Goal: Subscribe to service/newsletter

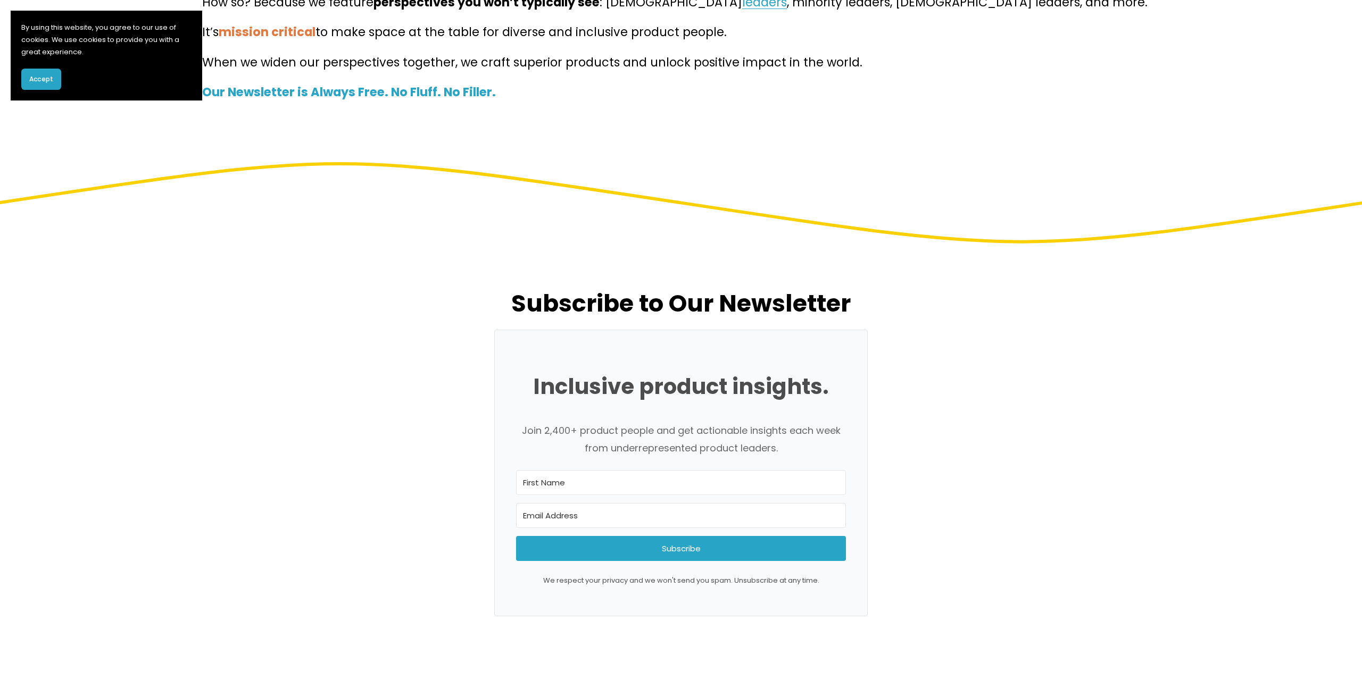
scroll to position [319, 0]
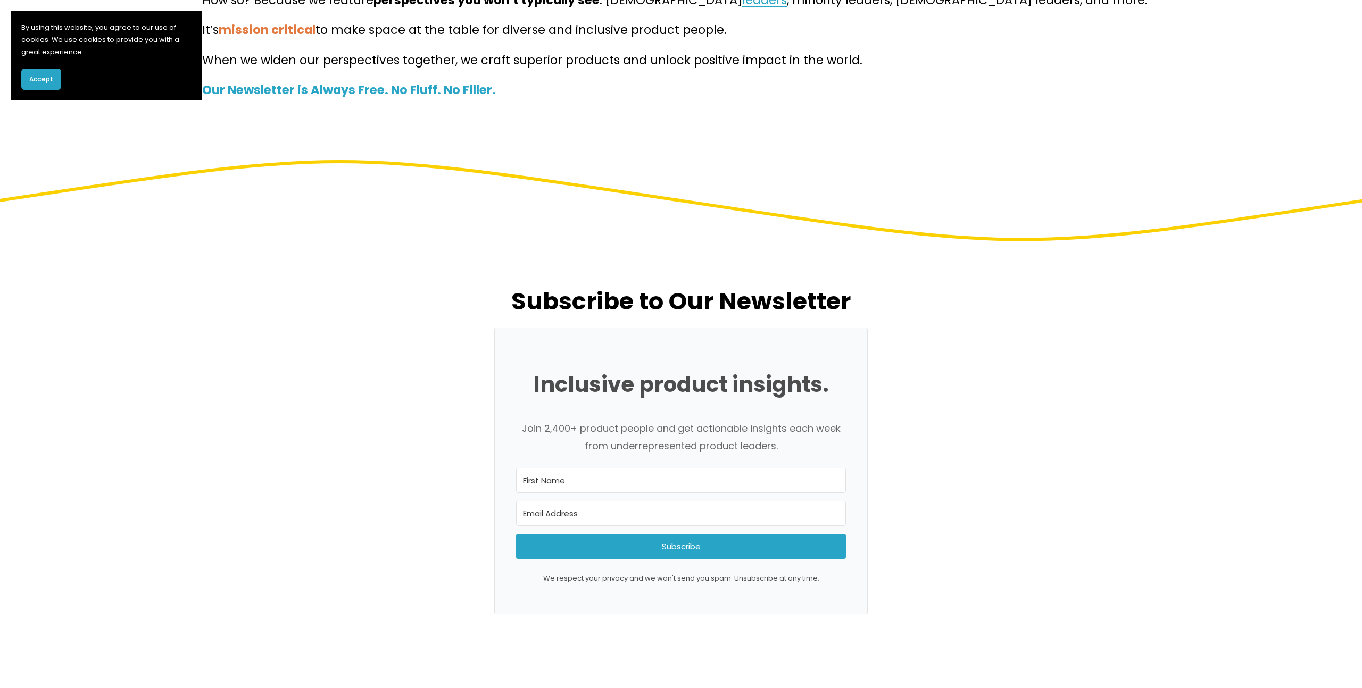
click at [565, 481] on input "First Name" at bounding box center [681, 480] width 330 height 25
type input "Jessica"
click at [568, 513] on input "Email Address" at bounding box center [681, 513] width 330 height 25
type input "jpellow@deloitte.ca"
click at [516, 534] on button "Subscribe" at bounding box center [681, 546] width 330 height 25
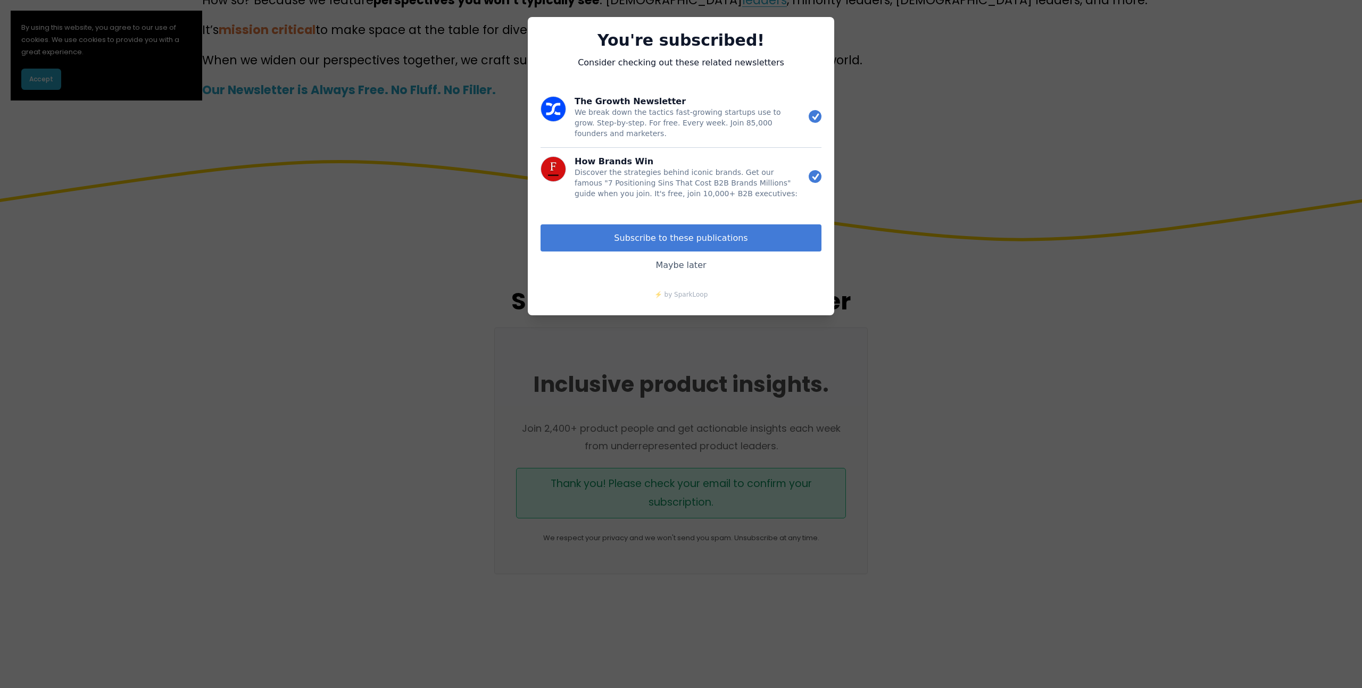
click at [682, 264] on link "Maybe later" at bounding box center [680, 265] width 281 height 27
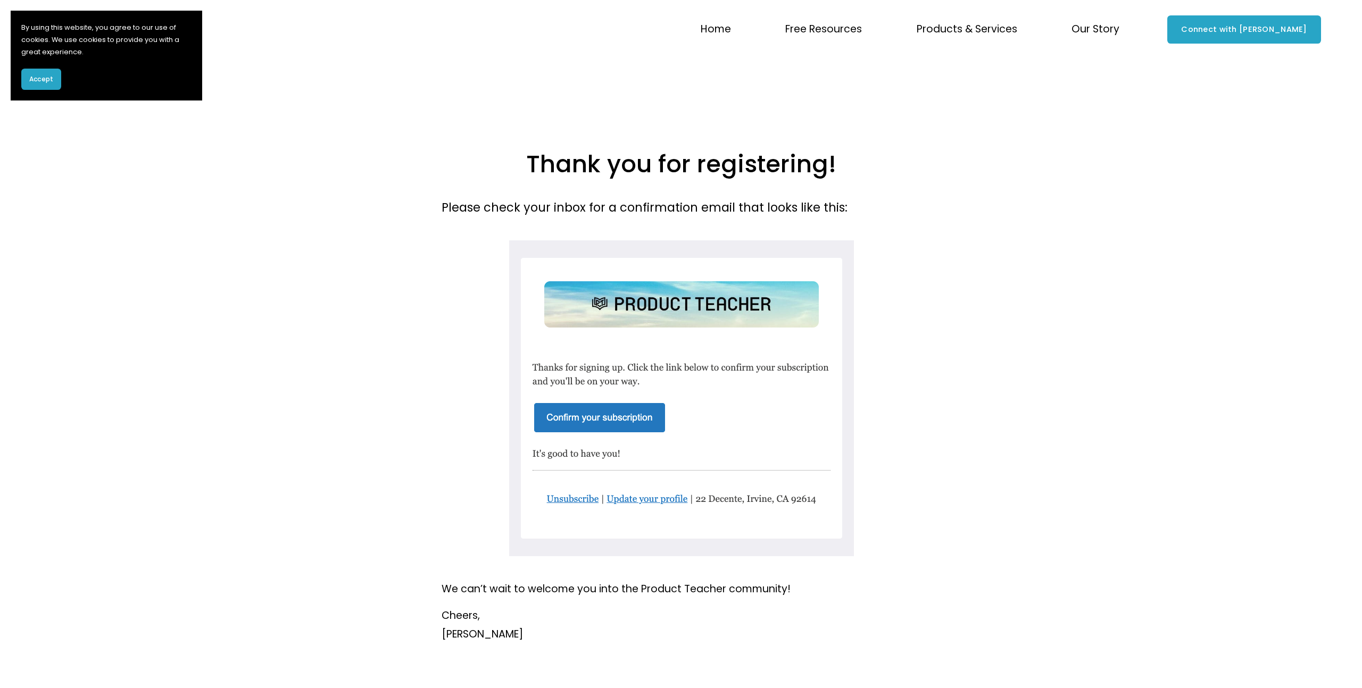
click at [600, 415] on div at bounding box center [681, 400] width 359 height 326
click at [587, 422] on div at bounding box center [681, 400] width 359 height 326
click at [608, 417] on div at bounding box center [681, 400] width 359 height 326
click at [443, 403] on div at bounding box center [681, 400] width 479 height 326
click at [589, 417] on div at bounding box center [681, 400] width 359 height 326
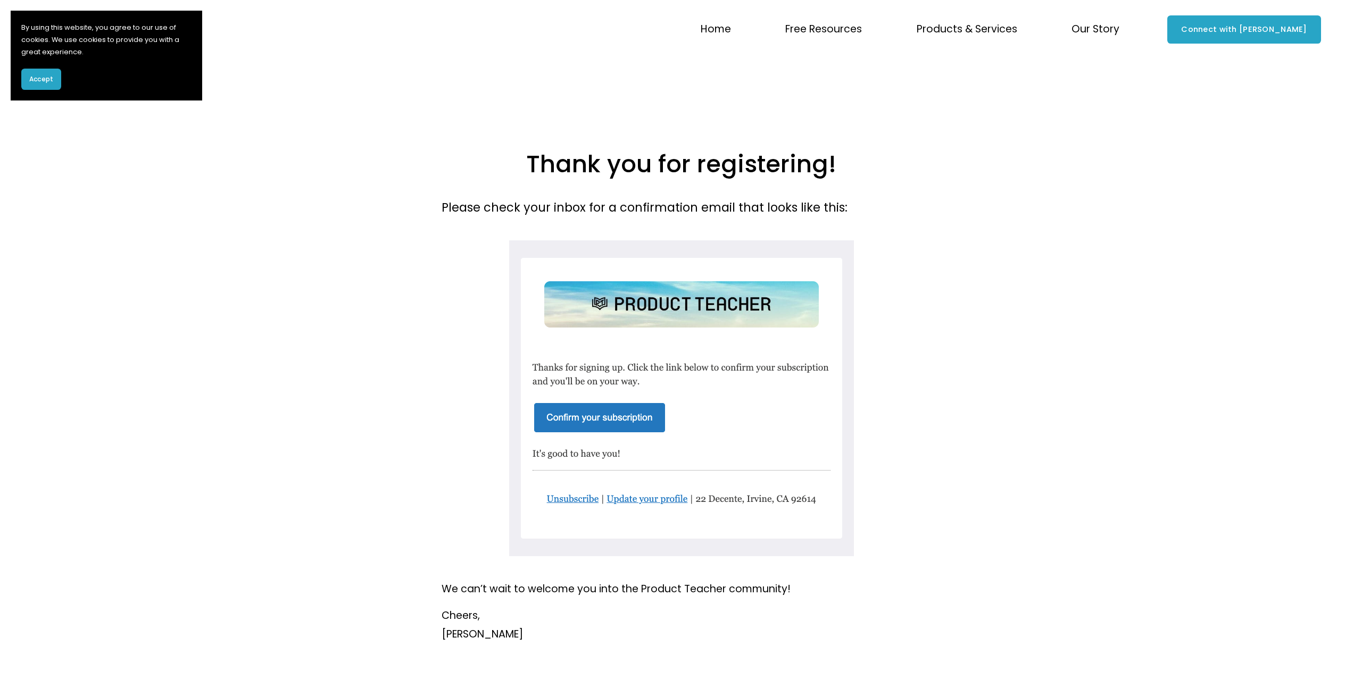
click at [41, 79] on span "Accept" at bounding box center [41, 79] width 24 height 10
